Goal: Information Seeking & Learning: Understand process/instructions

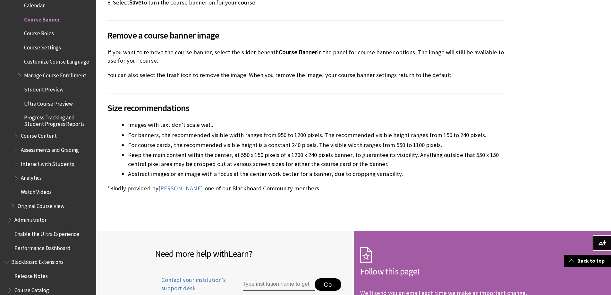
scroll to position [1721, 0]
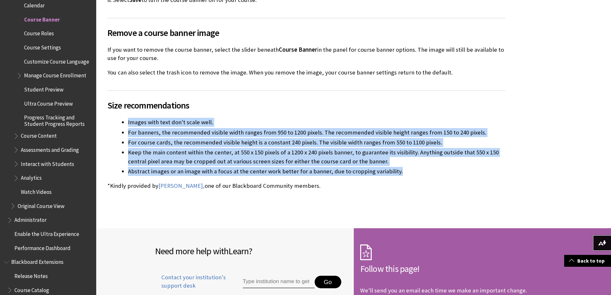
drag, startPoint x: 403, startPoint y: 162, endPoint x: 117, endPoint y: 113, distance: 290.1
click at [117, 118] on ul "Images with text don't scale well. For banners, the recommended visible width r…" at bounding box center [305, 147] width 397 height 58
copy ul "Images with text don't scale well. For banners, the recommended visible width r…"
click at [171, 128] on li "For banners, the recommended visible width ranges from 950 to 1200 pixels. The …" at bounding box center [316, 132] width 377 height 9
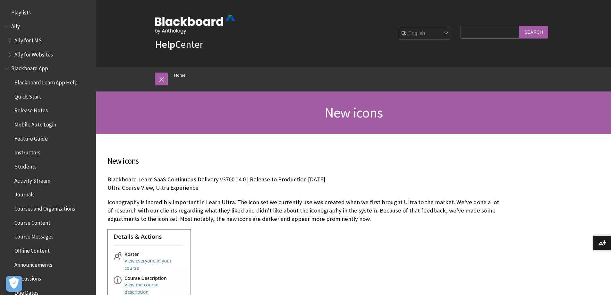
scroll to position [258, 0]
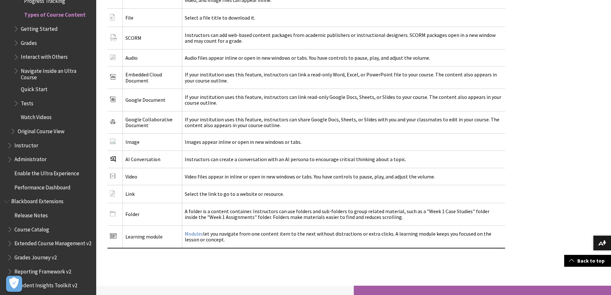
scroll to position [1065, 0]
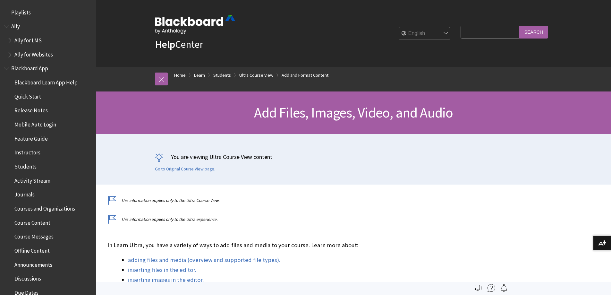
scroll to position [772, 0]
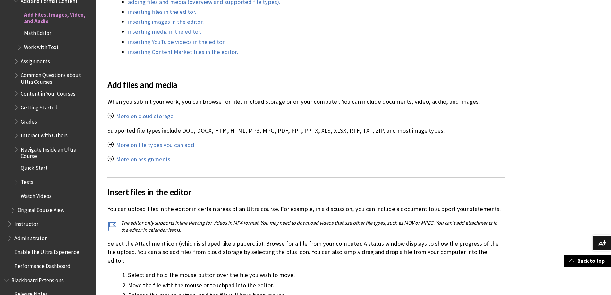
click at [366, 155] on div "Add files and media When you submit your work, you can browse for files in clou…" at bounding box center [305, 116] width 397 height 93
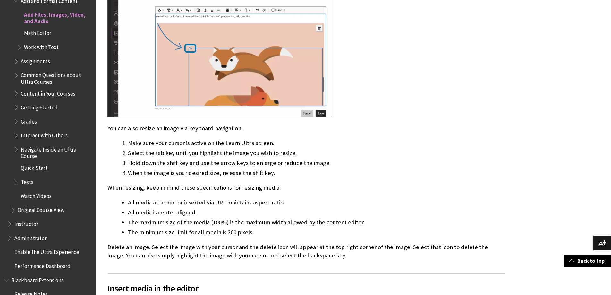
scroll to position [856, 0]
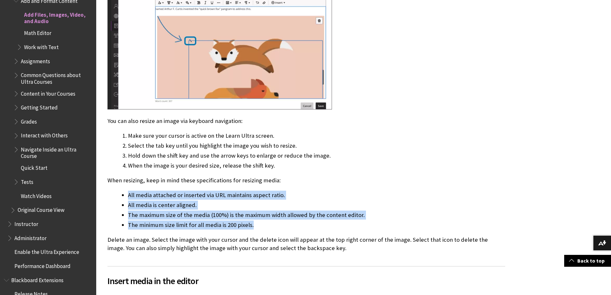
drag, startPoint x: 267, startPoint y: 210, endPoint x: 121, endPoint y: 178, distance: 149.0
click at [109, 190] on ul "All media attached or inserted via URL maintains aspect ratio. All media is cen…" at bounding box center [305, 209] width 397 height 39
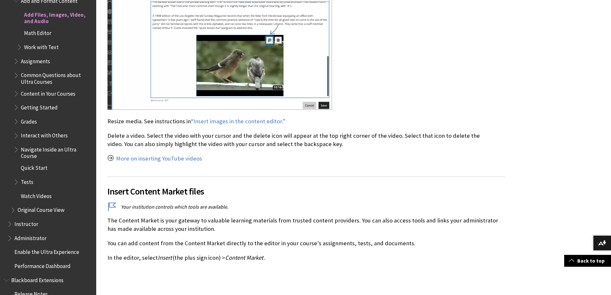
scroll to position [1738, 0]
